Goal: Find contact information: Find contact information

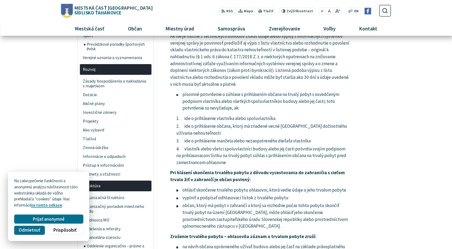
scroll to position [27, 0]
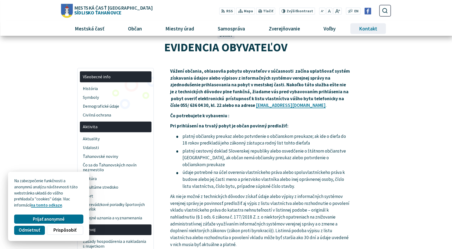
click at [365, 22] on span "Kontakt" at bounding box center [368, 28] width 22 height 14
